Goal: Information Seeking & Learning: Learn about a topic

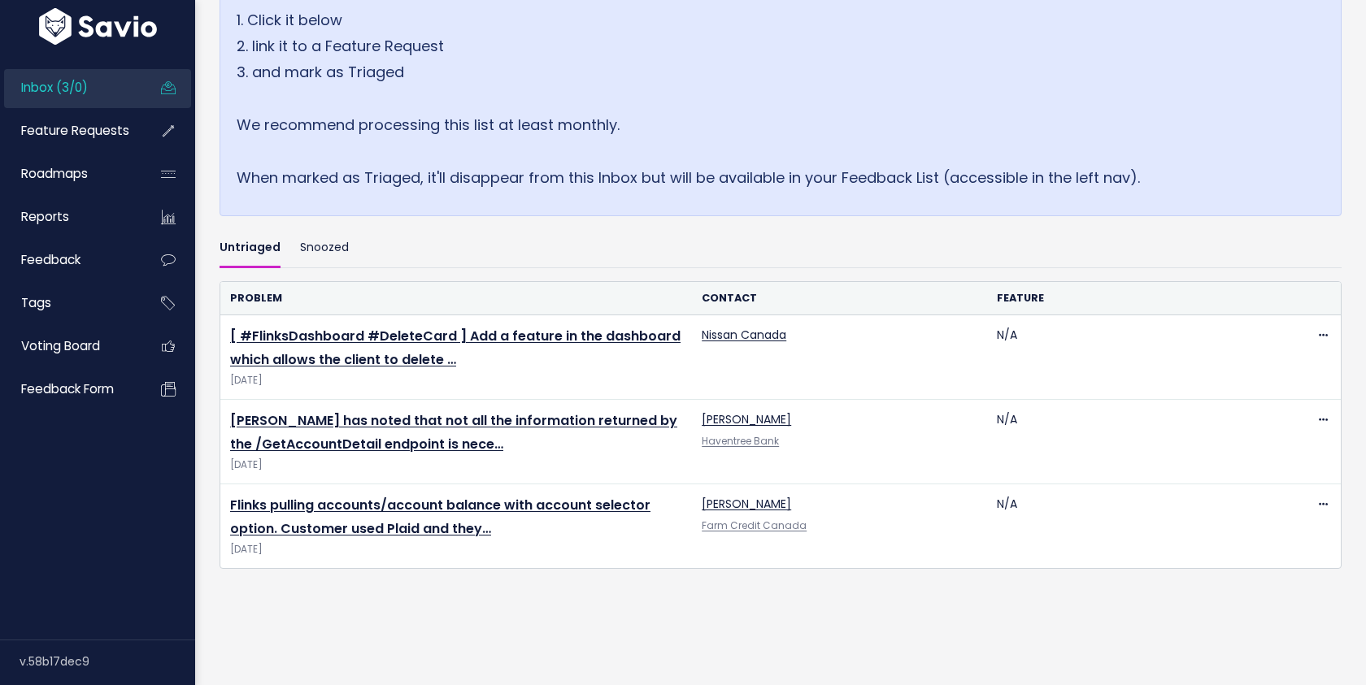
scroll to position [315, 0]
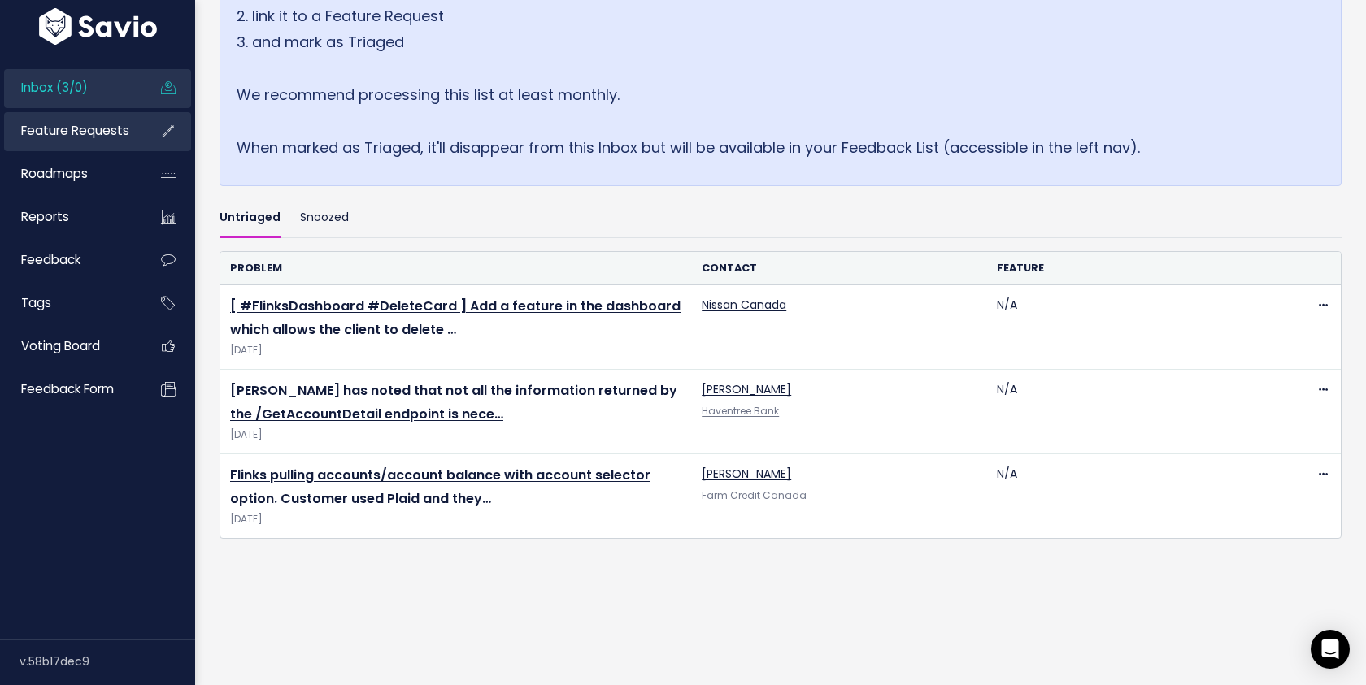
click at [93, 137] on span "Feature Requests" at bounding box center [75, 130] width 108 height 17
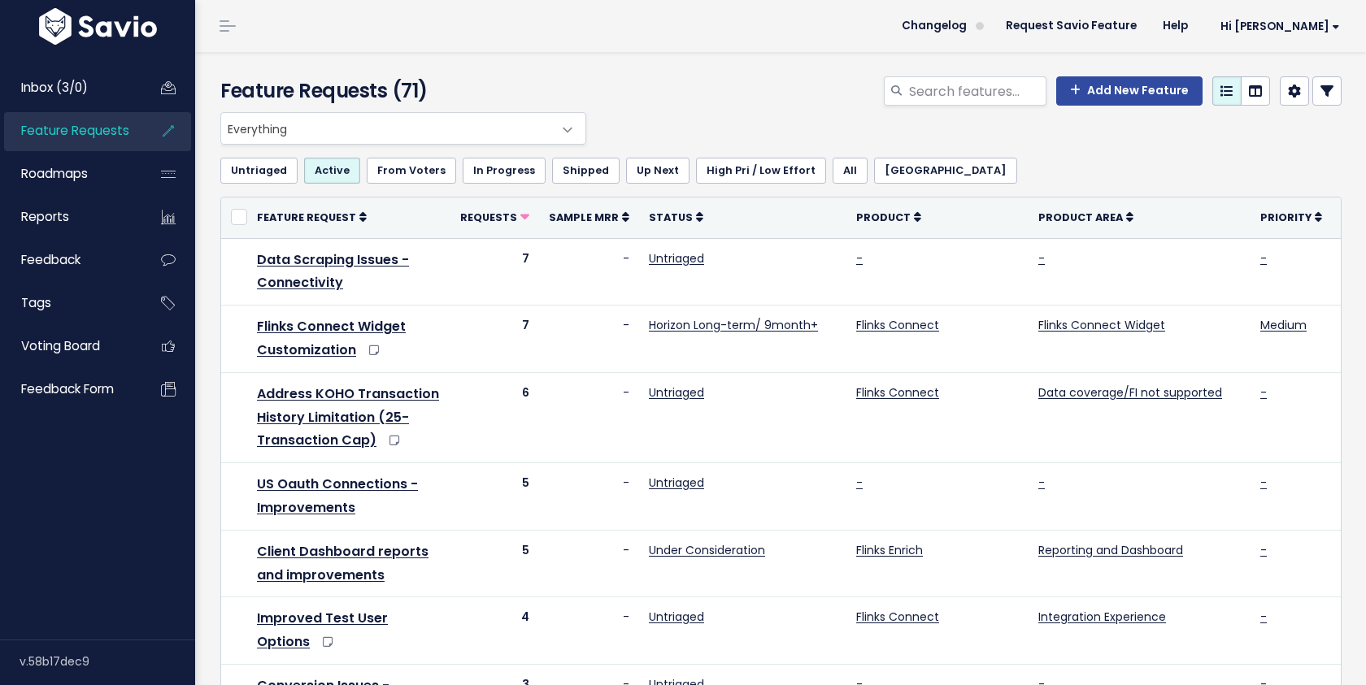
click at [450, 128] on span "Everything" at bounding box center [387, 128] width 332 height 31
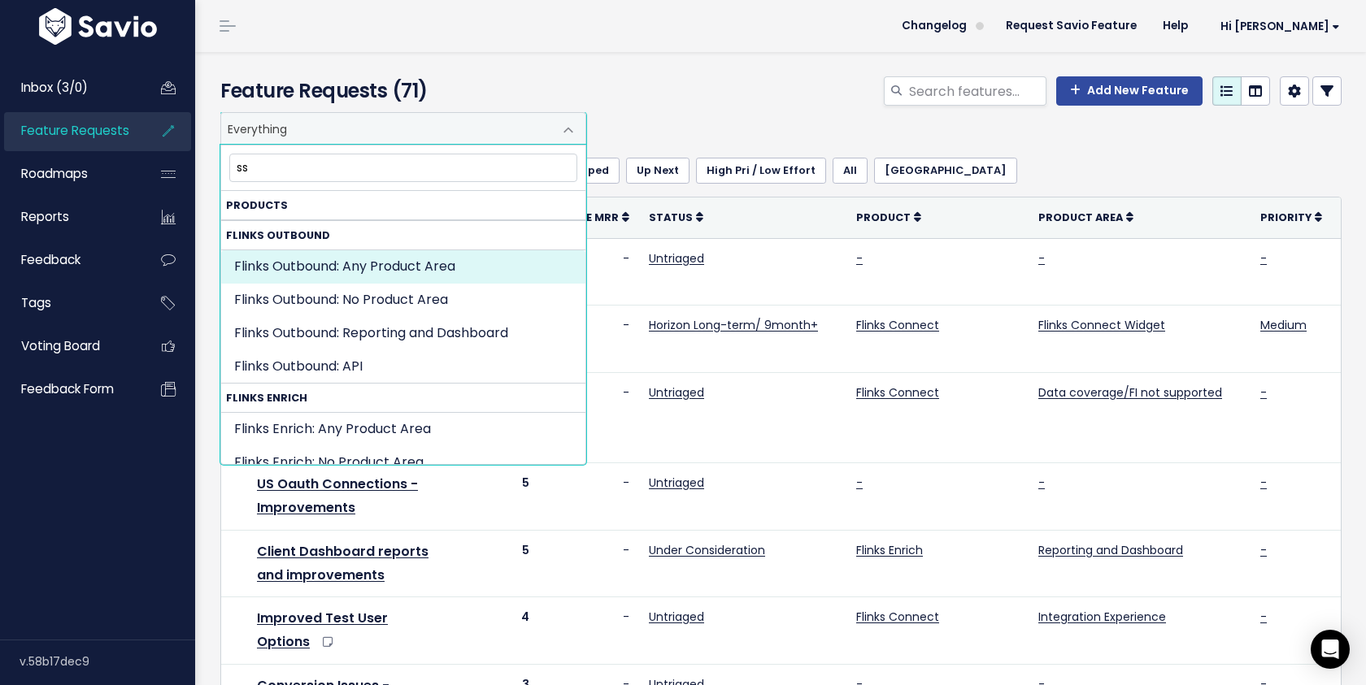
type input "sso"
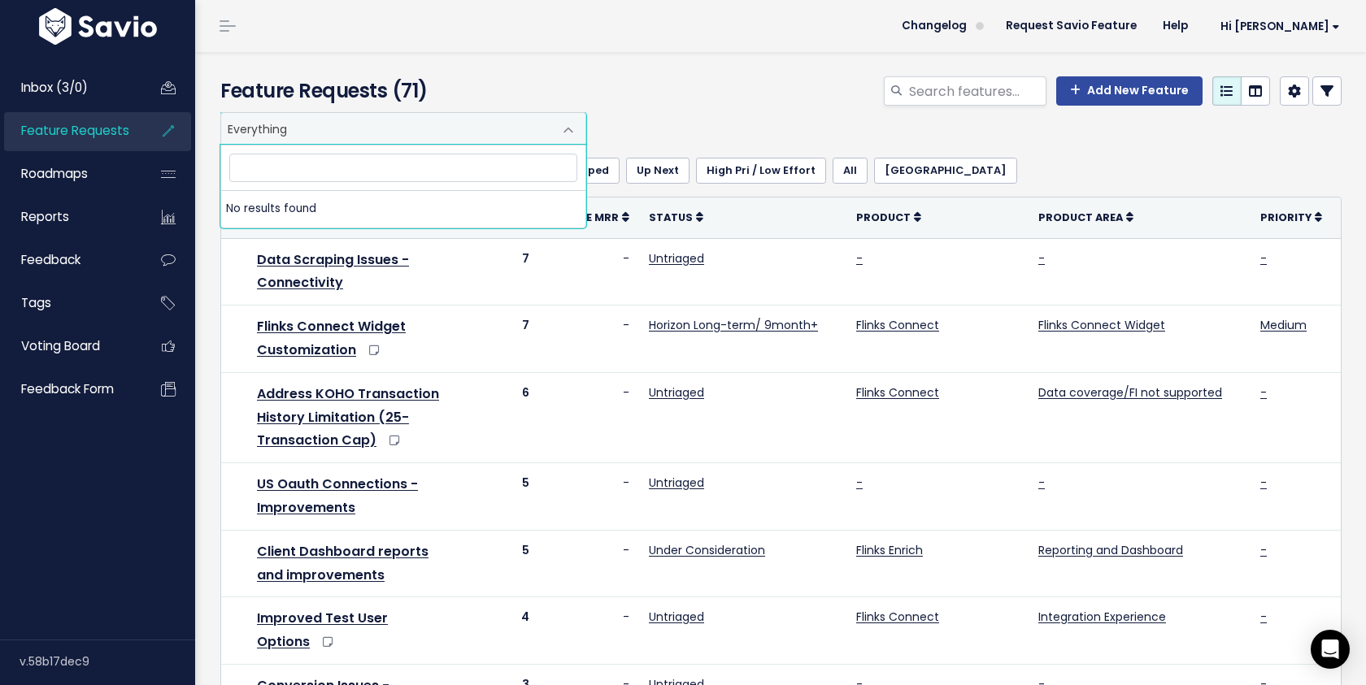
click at [781, 102] on div "Add New Feature" at bounding box center [972, 94] width 764 height 36
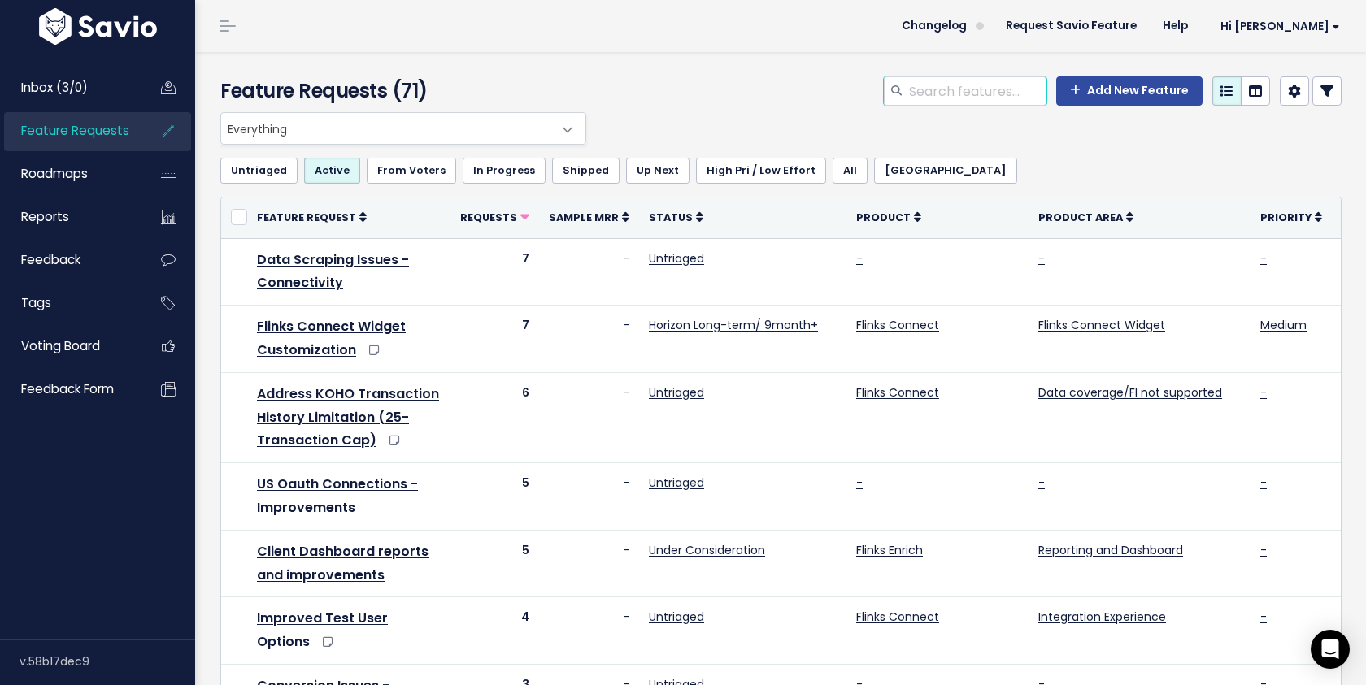
click at [921, 98] on input "search" at bounding box center [976, 90] width 139 height 29
type input "sso"
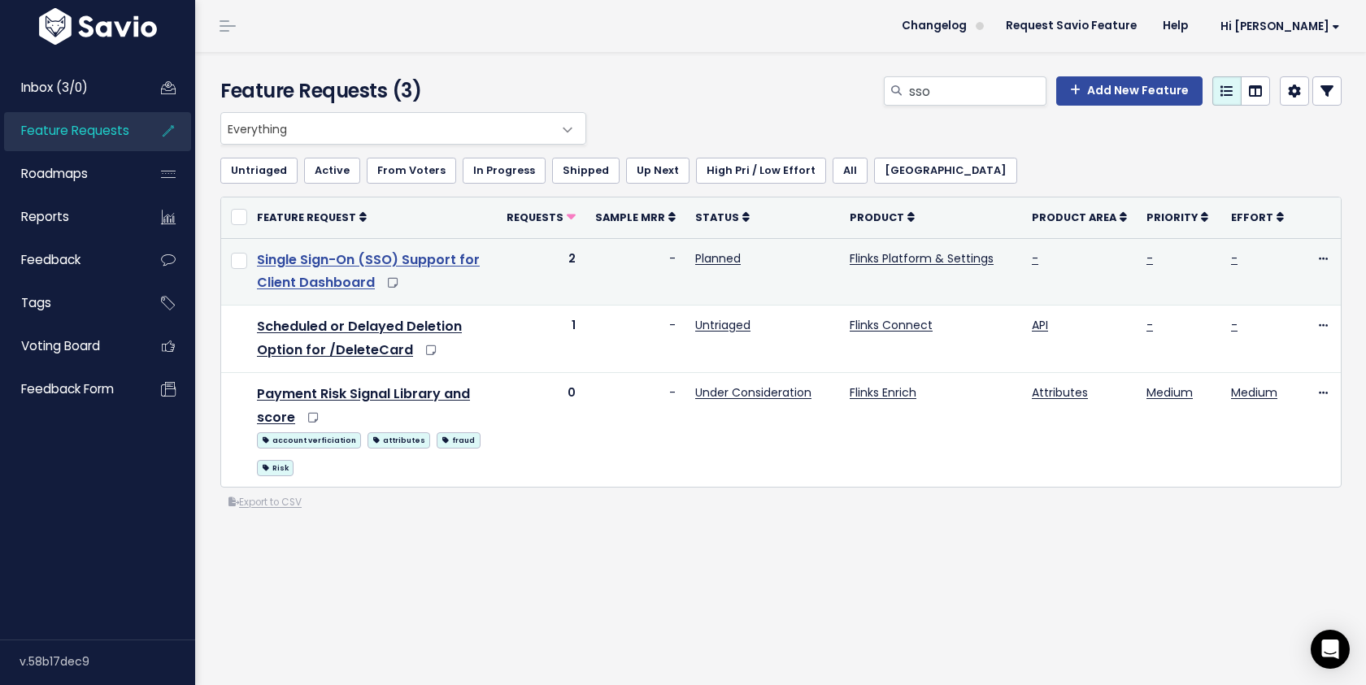
click at [385, 258] on link "Single Sign-On (SSO) Support for Client Dashboard" at bounding box center [368, 271] width 223 height 42
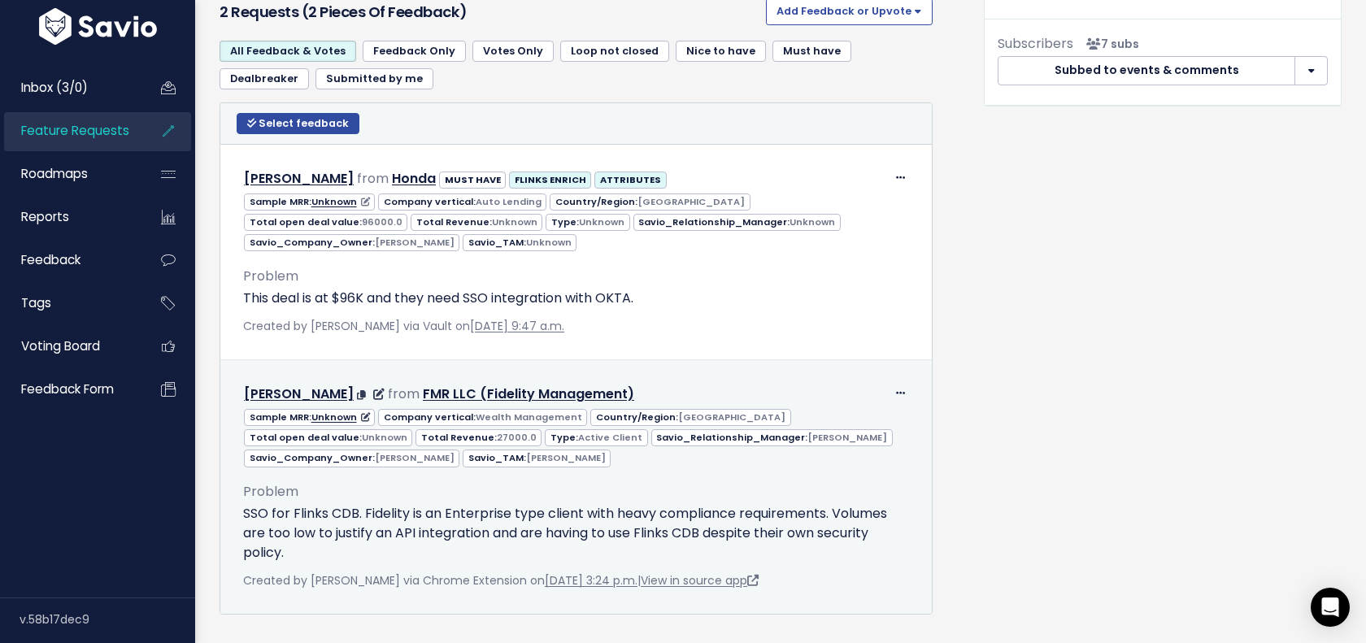
scroll to position [916, 0]
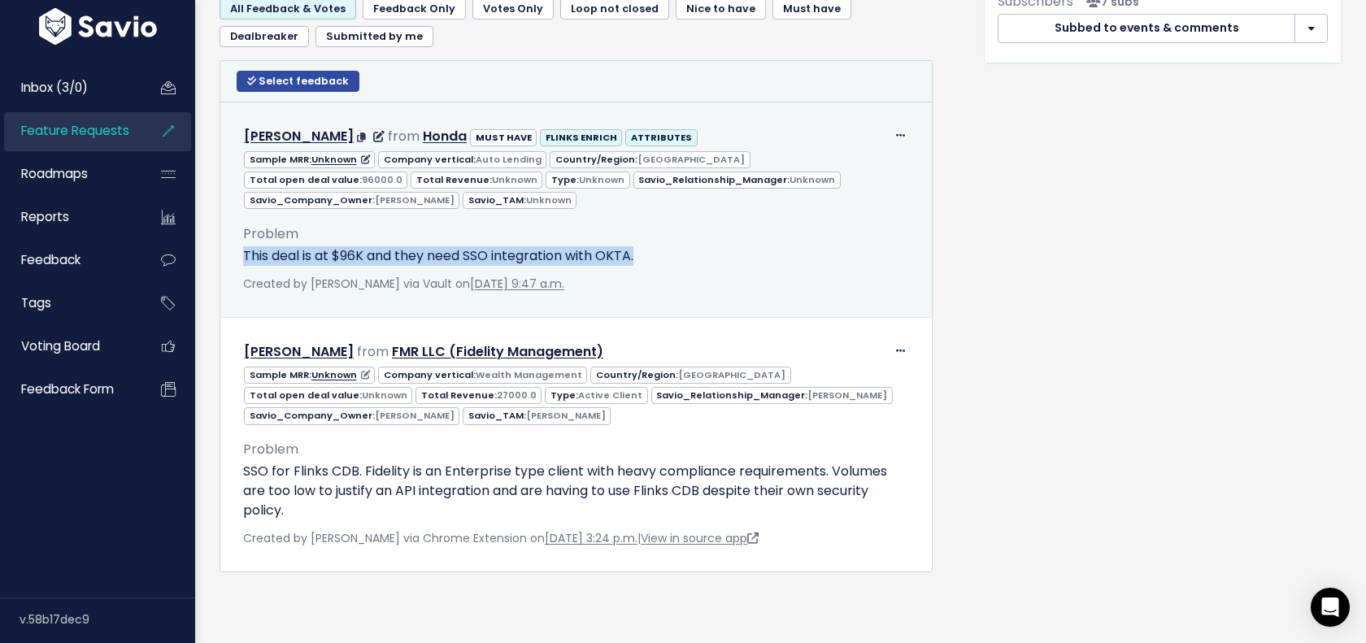
drag, startPoint x: 241, startPoint y: 258, endPoint x: 740, endPoint y: 262, distance: 499.9
click at [740, 262] on div "Problem This deal is at $96K and they need SSO integration with OKTA. AI Summar…" at bounding box center [576, 252] width 690 height 85
drag, startPoint x: 803, startPoint y: 158, endPoint x: 848, endPoint y: 158, distance: 44.7
click at [848, 158] on div "Sample MRR: Unknown Company vertical: Auto Lending Country/Region: United State…" at bounding box center [576, 180] width 690 height 62
drag, startPoint x: 647, startPoint y: 255, endPoint x: 233, endPoint y: 250, distance: 413.8
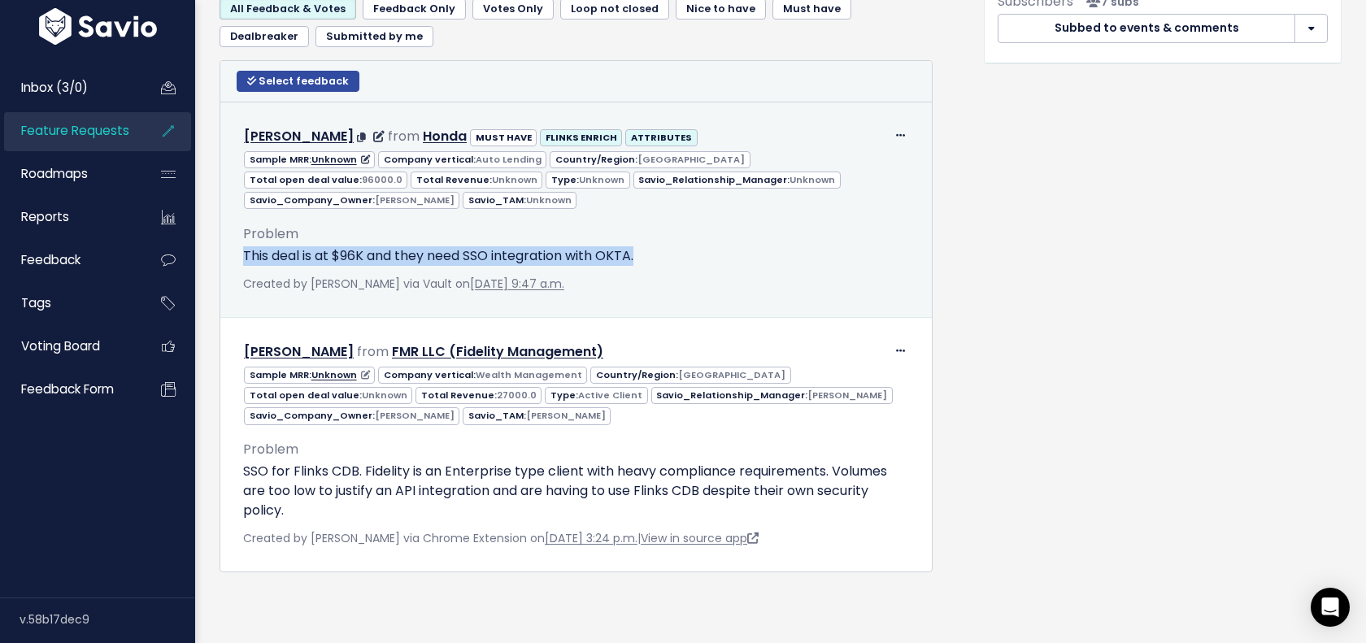
click at [233, 250] on div "Problem This deal is at $96K and they need SSO integration with OKTA. AI Summar…" at bounding box center [576, 252] width 690 height 85
click at [668, 257] on p "This deal is at $96K and they need SSO integration with OKTA." at bounding box center [576, 256] width 666 height 20
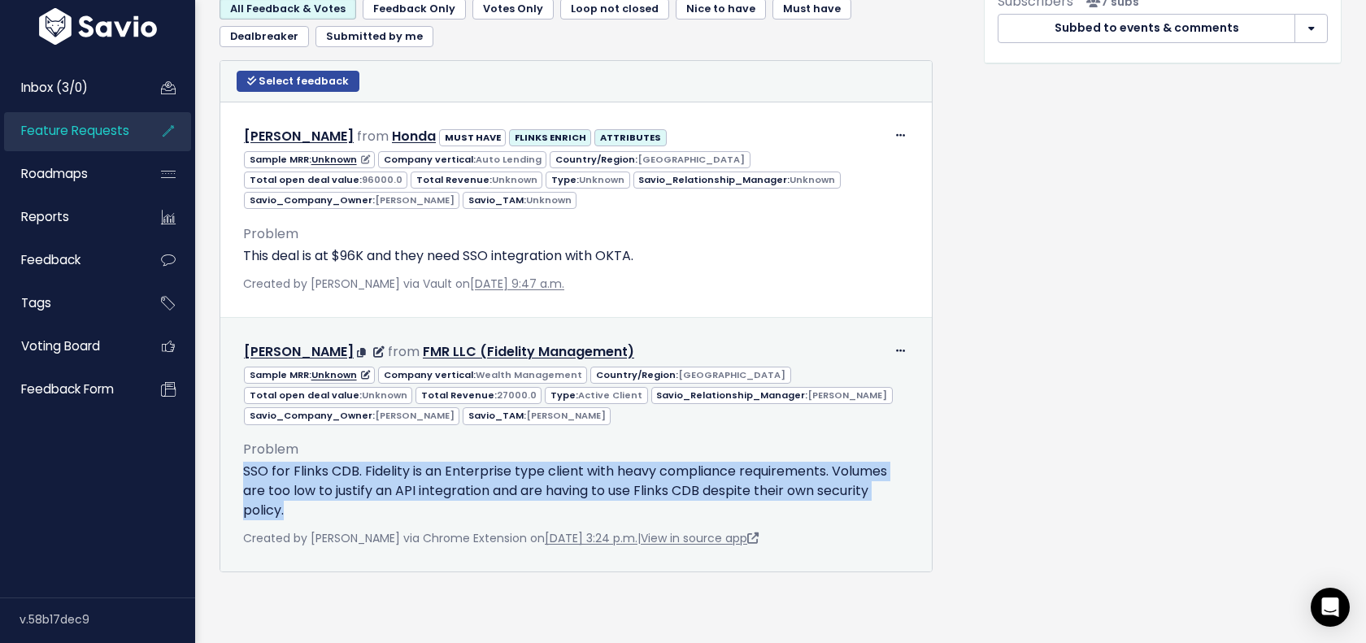
drag, startPoint x: 307, startPoint y: 502, endPoint x: 242, endPoint y: 471, distance: 72.0
click at [242, 471] on div "Problem SSO for Flinks CDB. Fidelity is an Enterprise type client with heavy co…" at bounding box center [576, 487] width 690 height 124
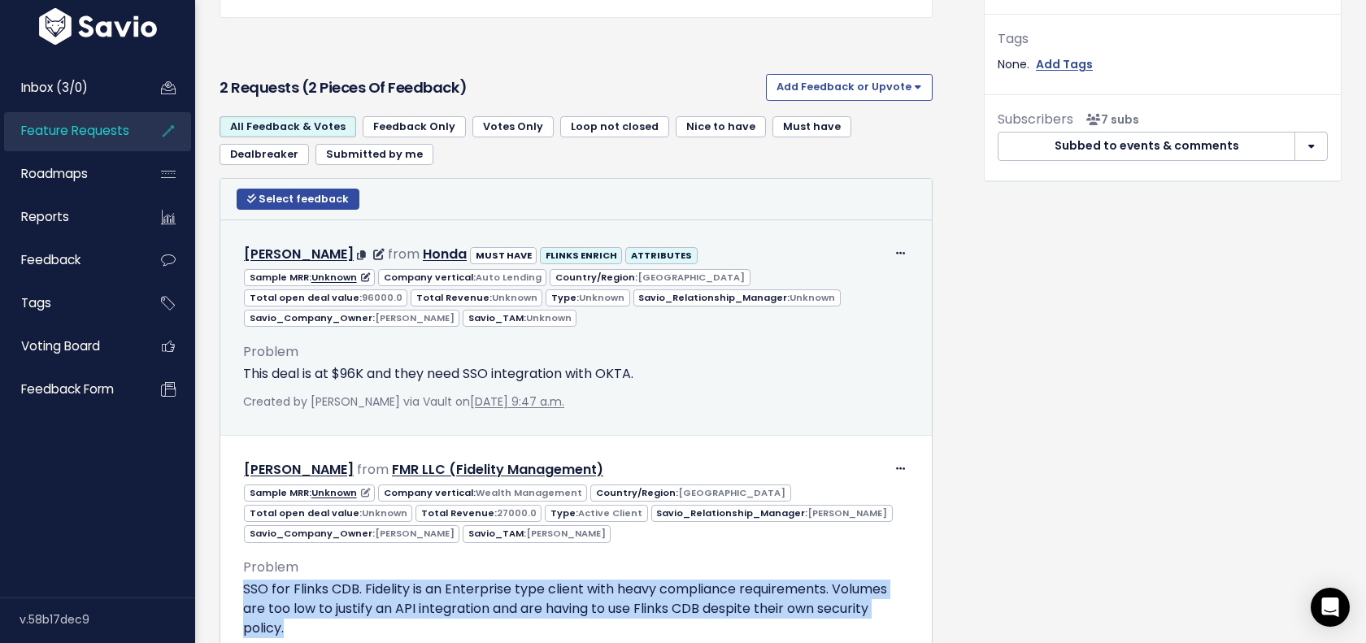
scroll to position [509, 0]
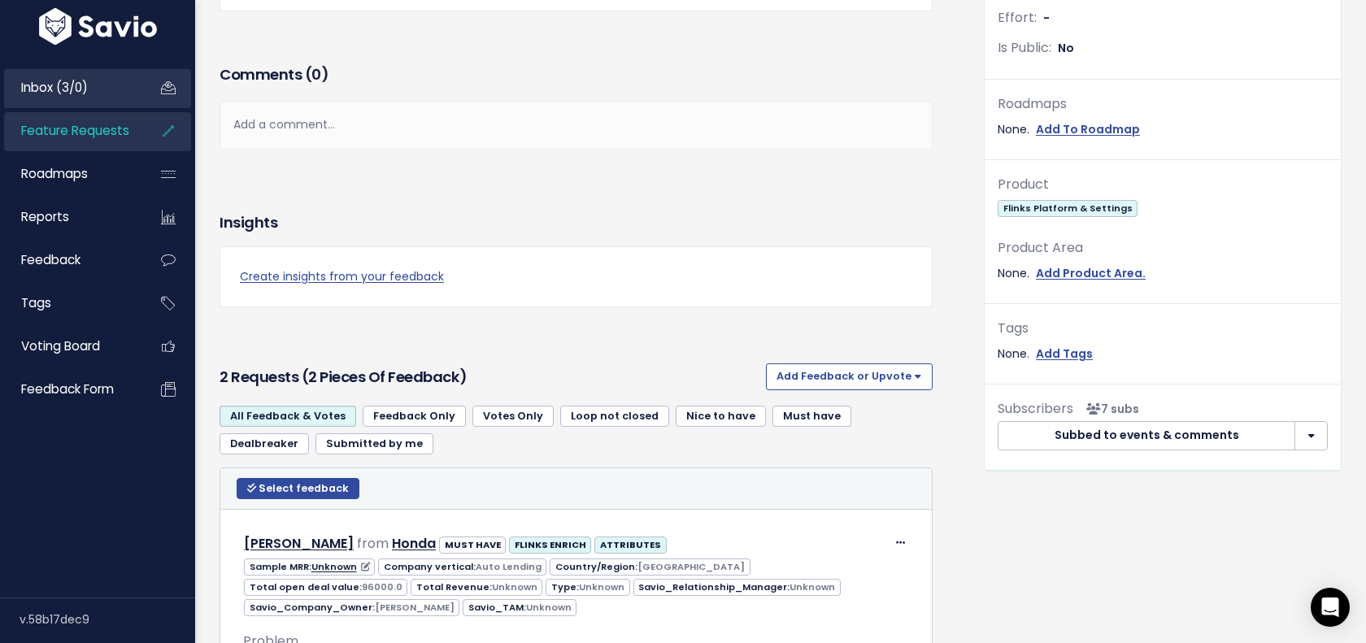
click at [81, 93] on span "Inbox (3/0)" at bounding box center [54, 87] width 67 height 17
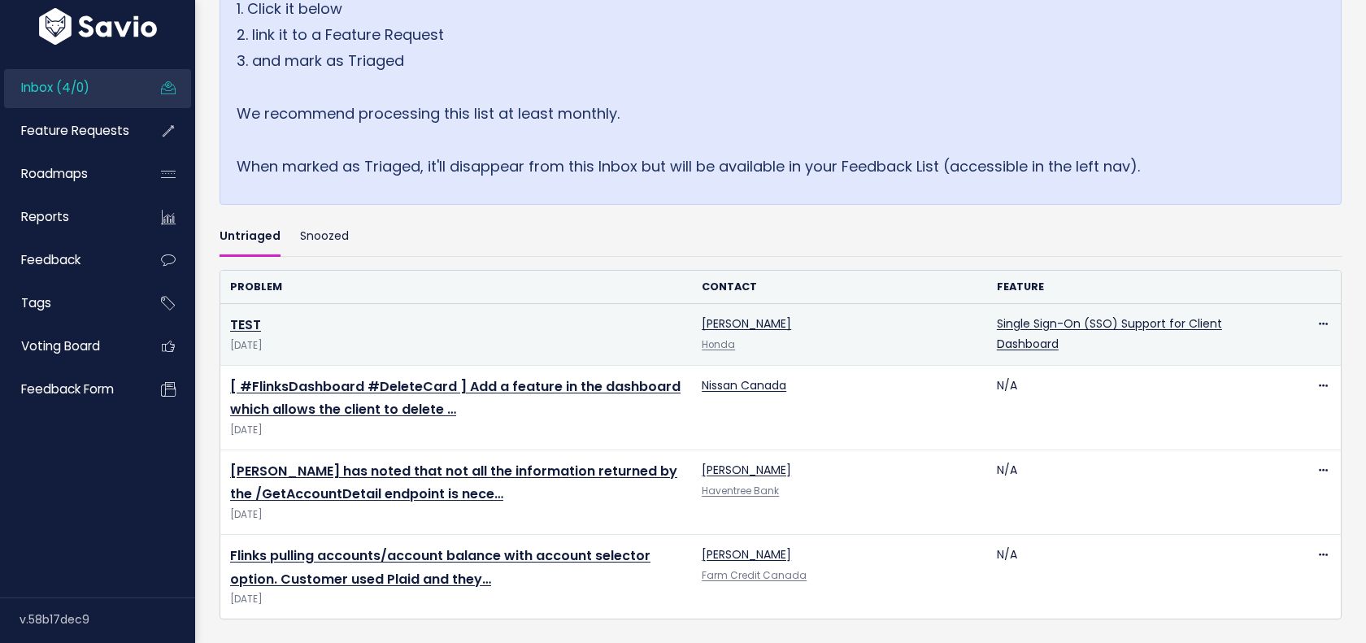
scroll to position [308, 0]
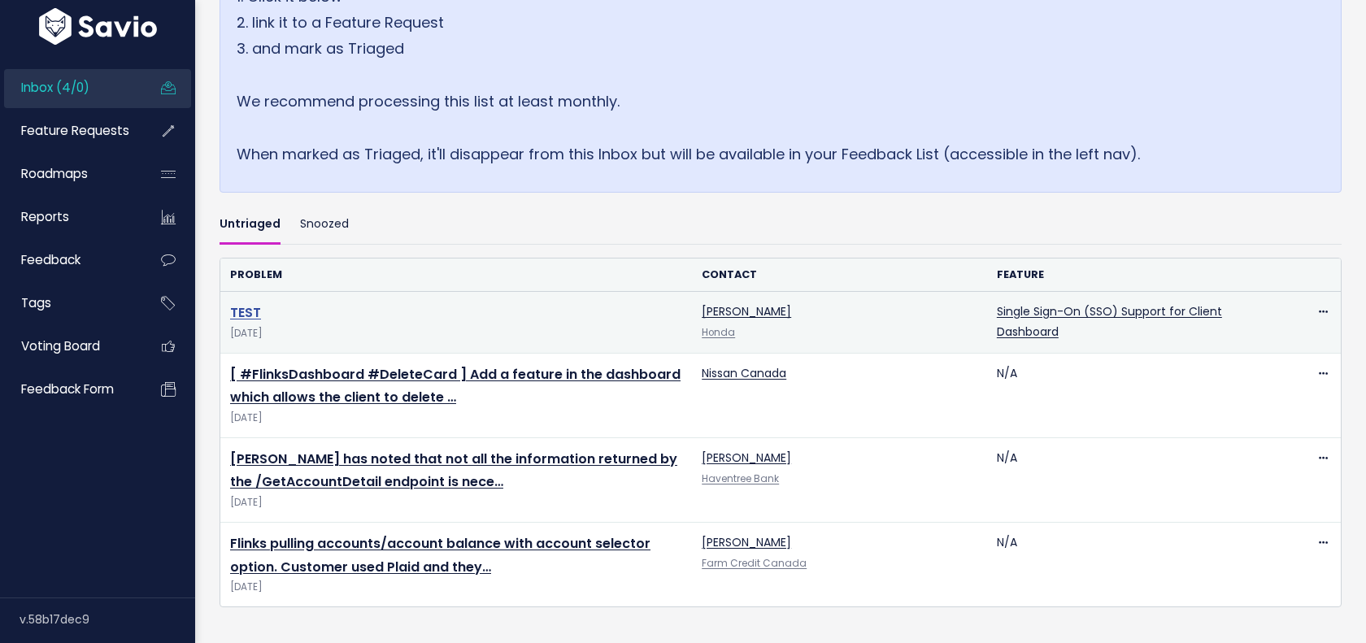
click at [248, 315] on link "TEST" at bounding box center [245, 312] width 31 height 19
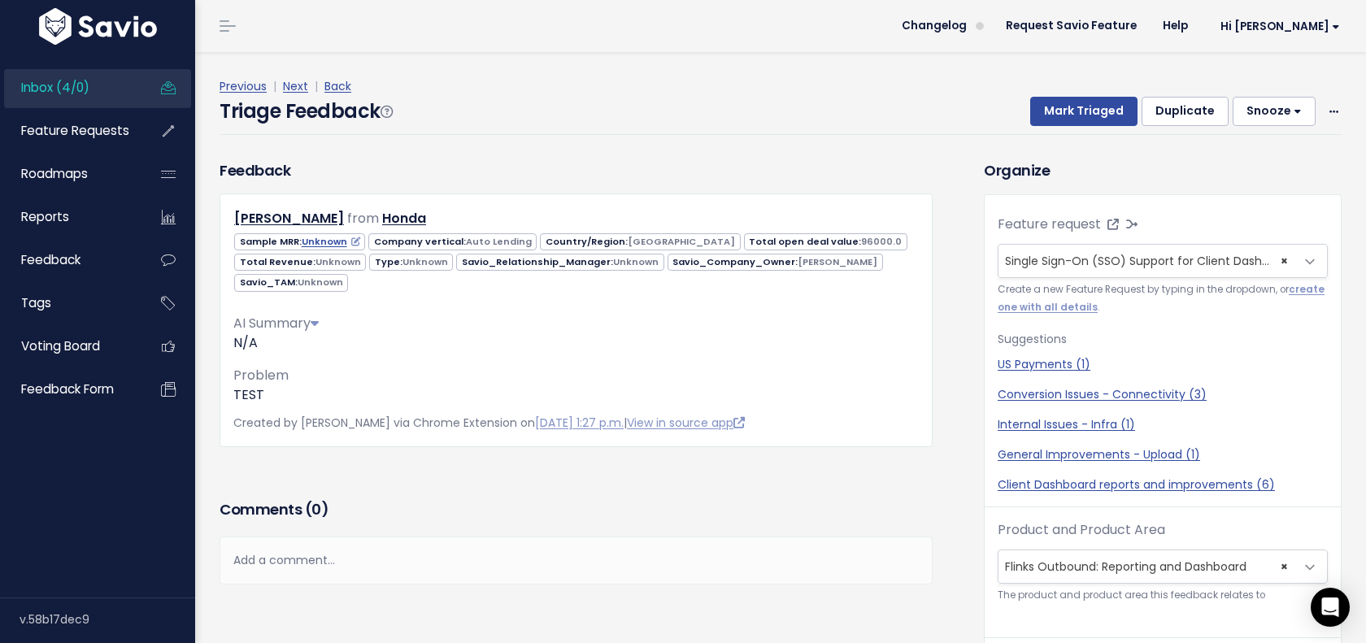
drag, startPoint x: 790, startPoint y: 241, endPoint x: 893, endPoint y: 233, distance: 103.5
click at [893, 233] on div "Sample MRR: Unknown Company vertical: Auto Lending Country/Region: [GEOGRAPHIC_…" at bounding box center [576, 262] width 710 height 62
